Goal: Check status: Check status

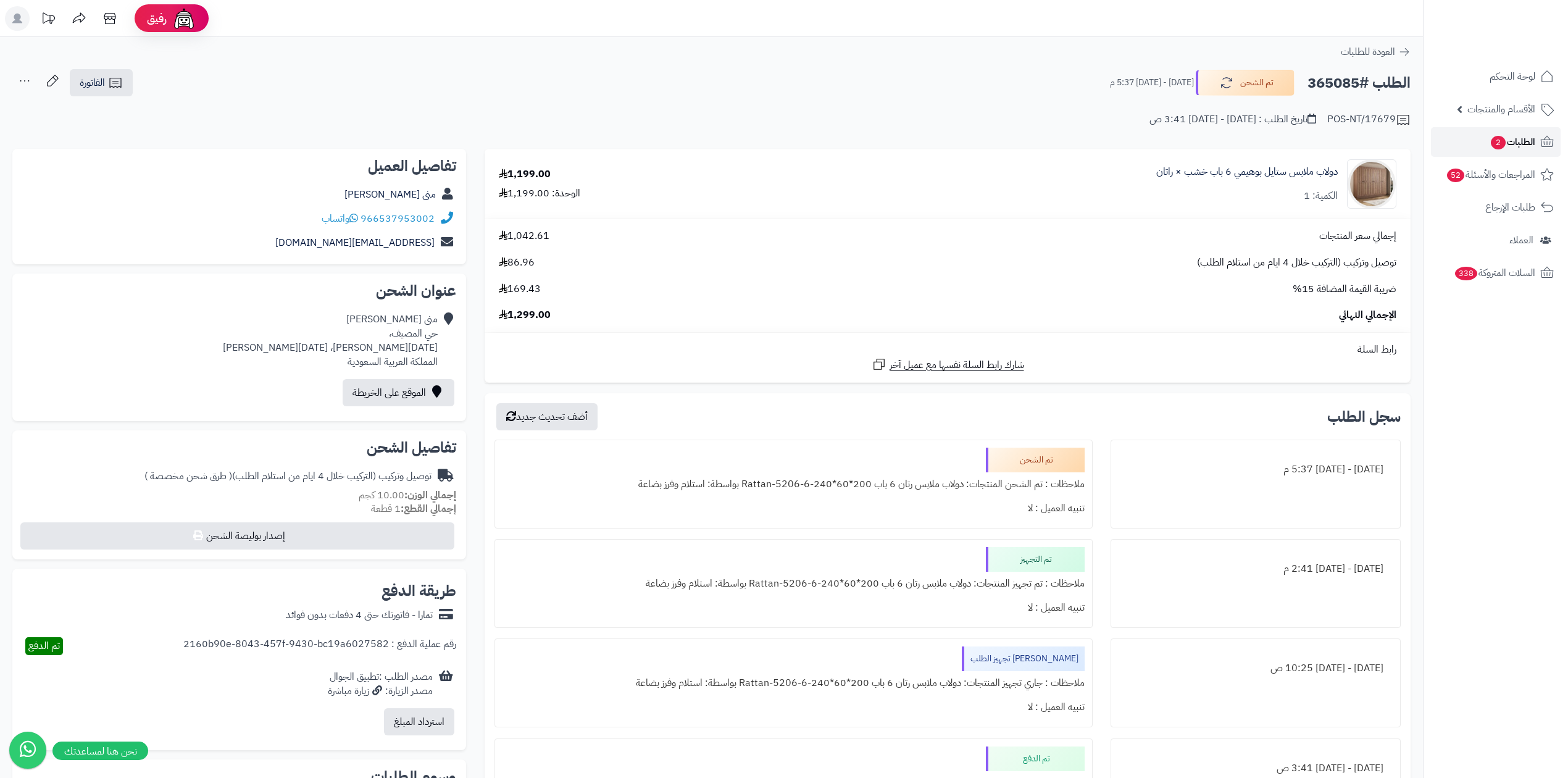
click at [1539, 150] on link "الطلبات 2" at bounding box center [1496, 142] width 130 height 30
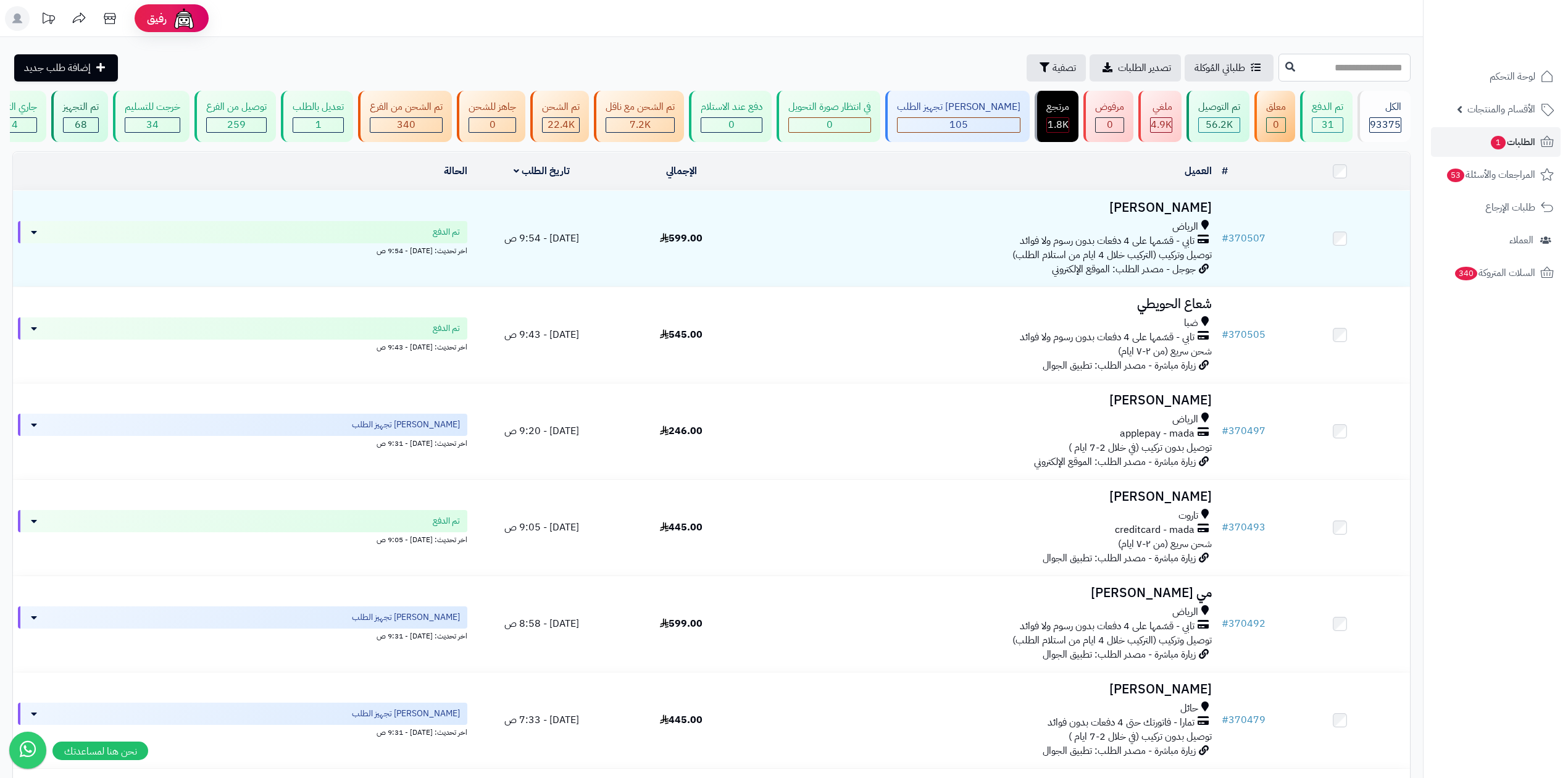
click at [1347, 58] on input "text" at bounding box center [1344, 67] width 132 height 27
click at [1341, 69] on input "text" at bounding box center [1344, 67] width 132 height 27
type input "******"
click at [1285, 66] on icon at bounding box center [1290, 66] width 10 height 10
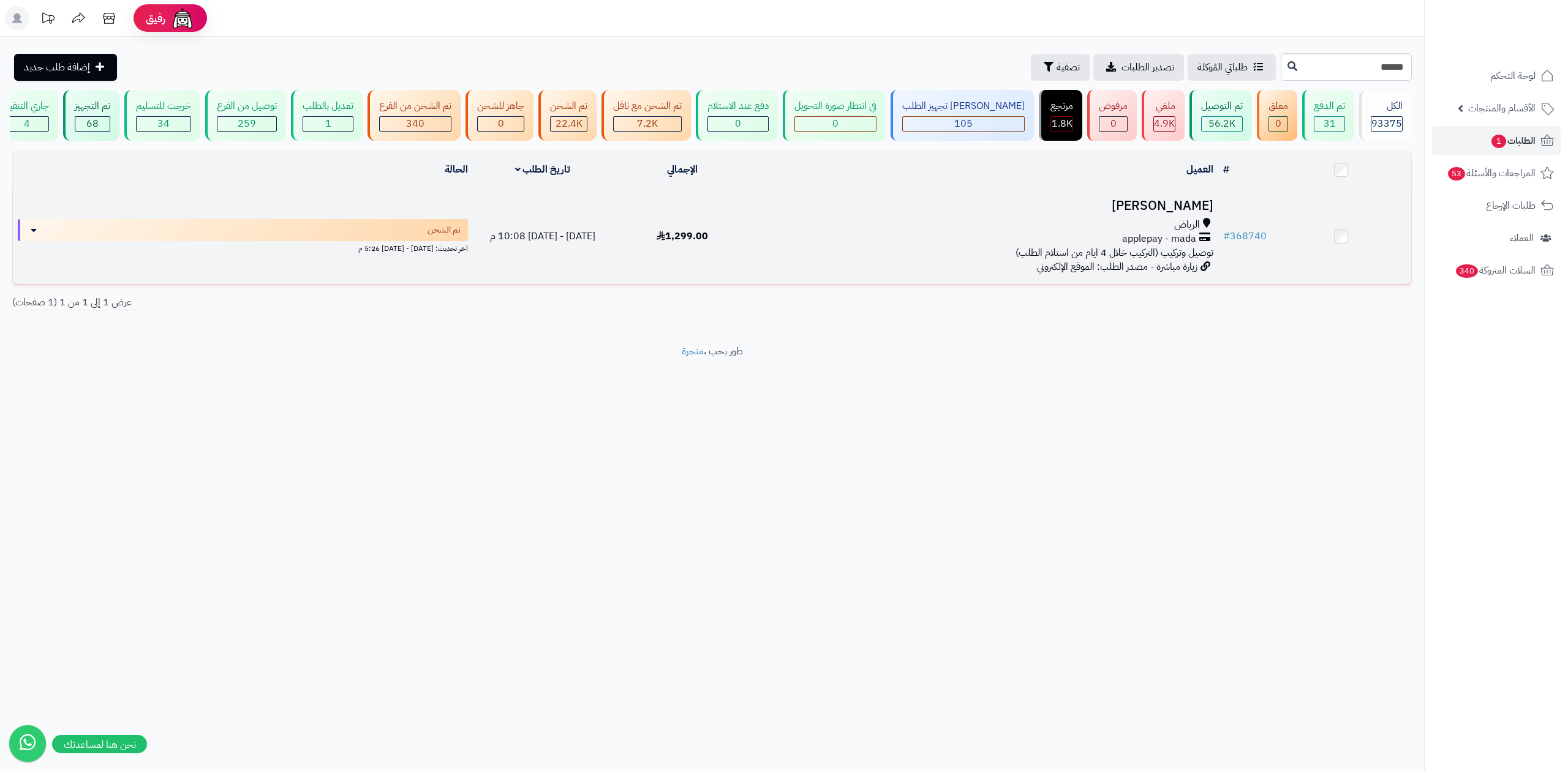
click at [1250, 222] on td "# 368740" at bounding box center [1245, 236] width 53 height 95
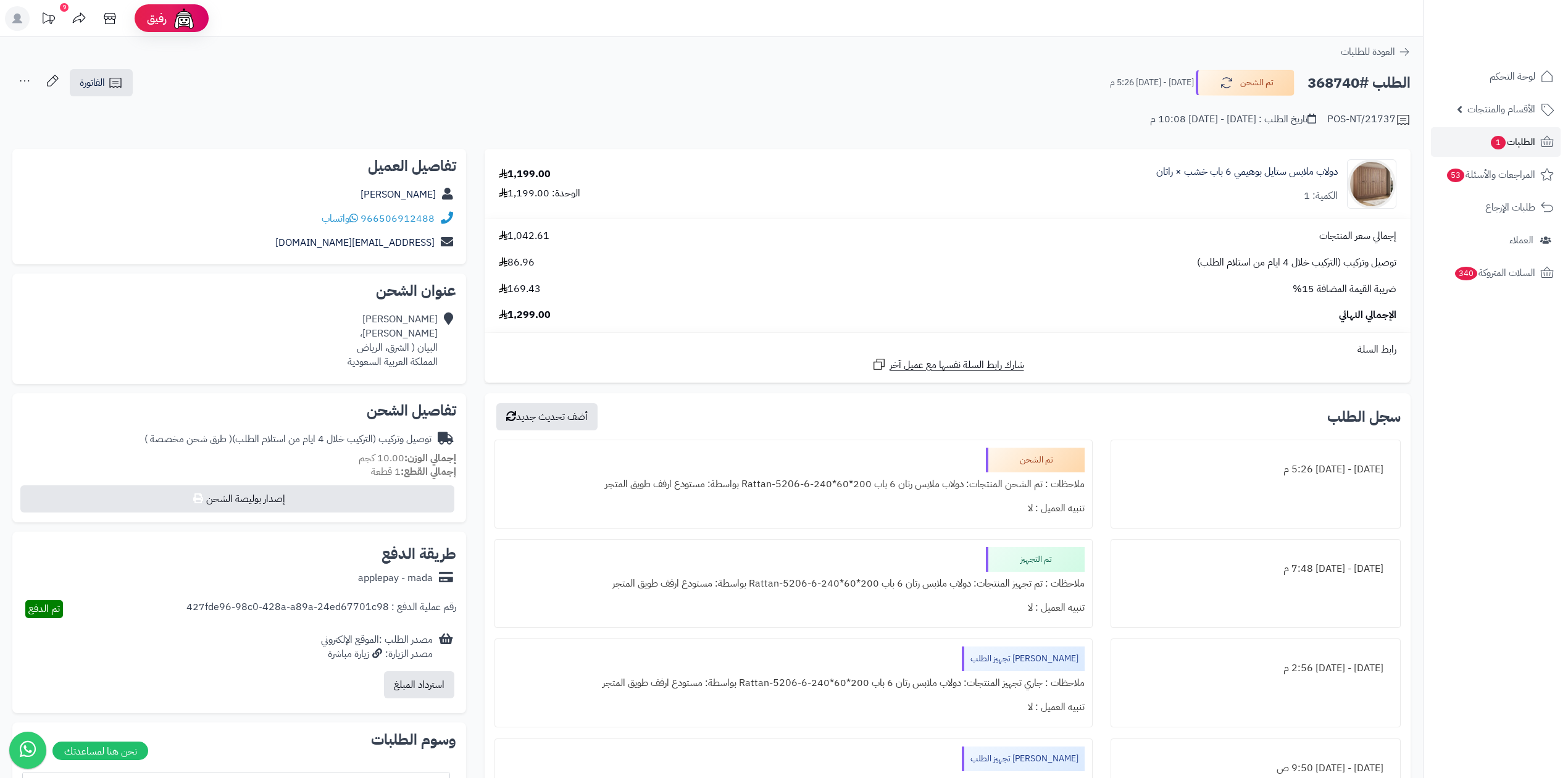
click at [1341, 78] on h2 "الطلب #368740" at bounding box center [1359, 82] width 103 height 25
copy h2 "368740"
